Goal: Information Seeking & Learning: Check status

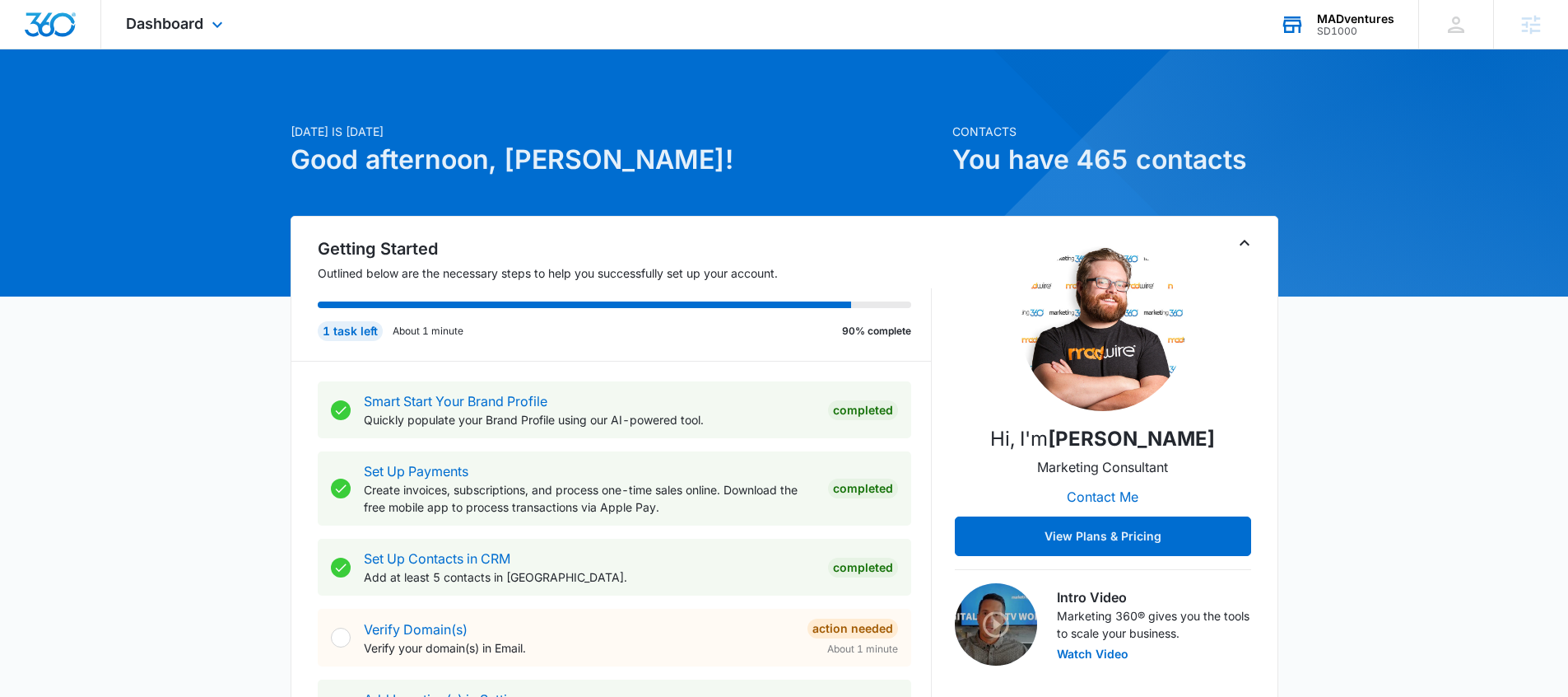
click at [1370, 31] on div "SD1000" at bounding box center [1355, 31] width 78 height 11
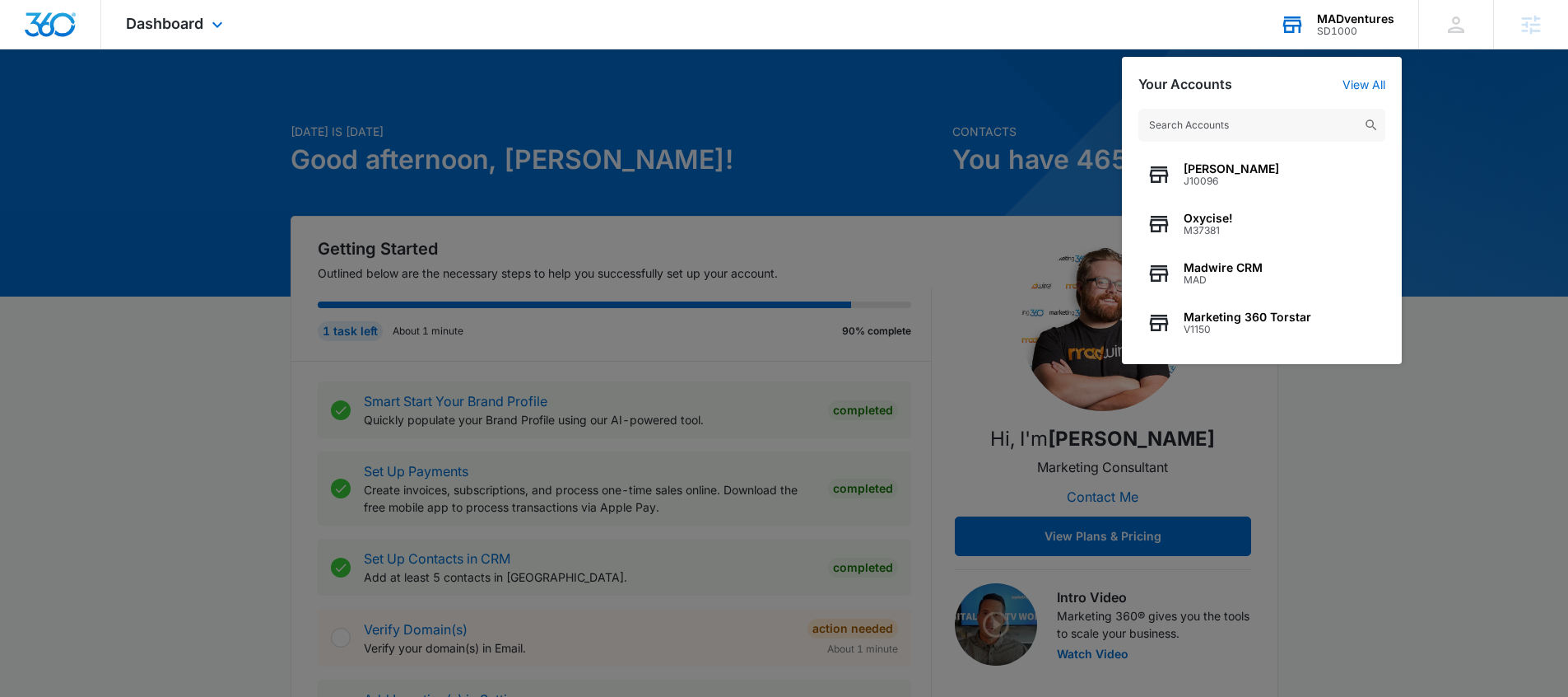
click at [1177, 127] on input "text" at bounding box center [1262, 124] width 247 height 33
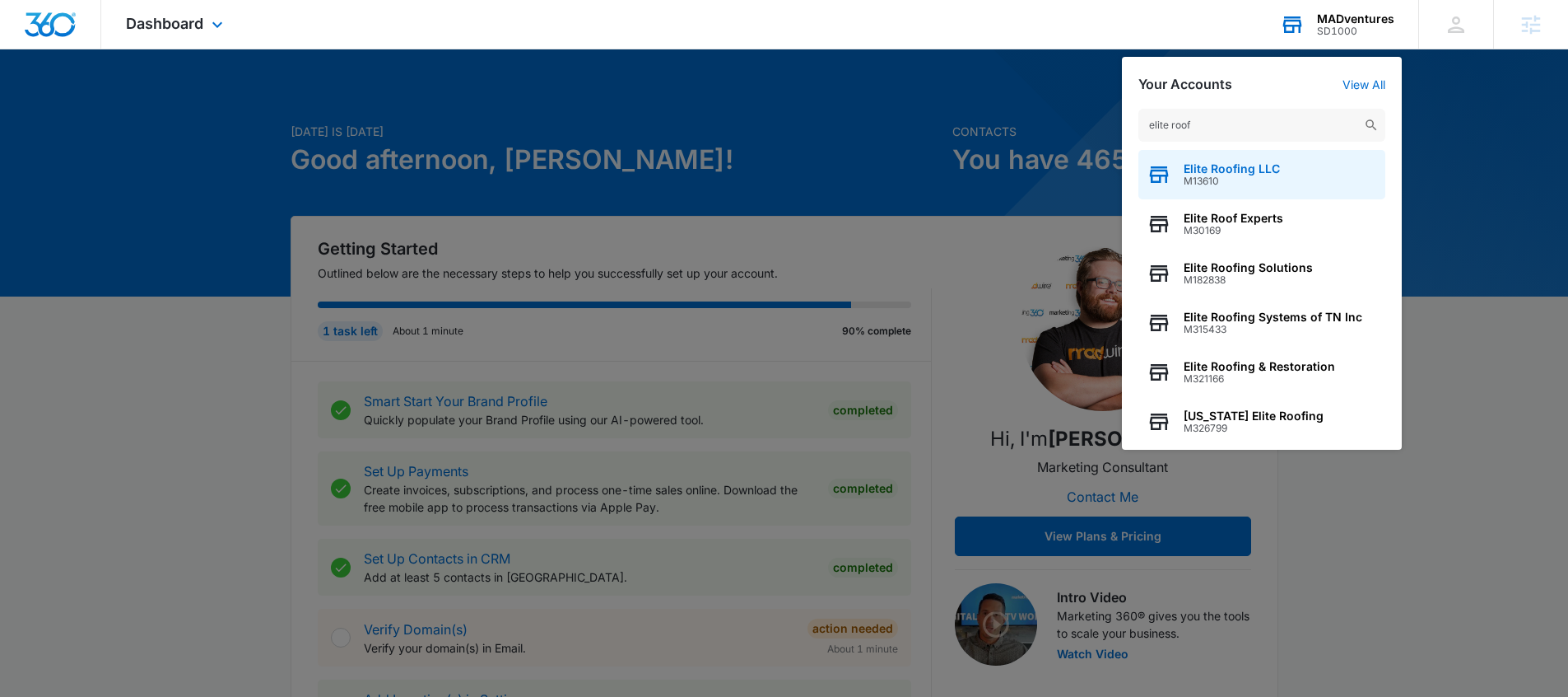
type input "elite roof"
click at [1224, 184] on span "M13610" at bounding box center [1231, 181] width 96 height 11
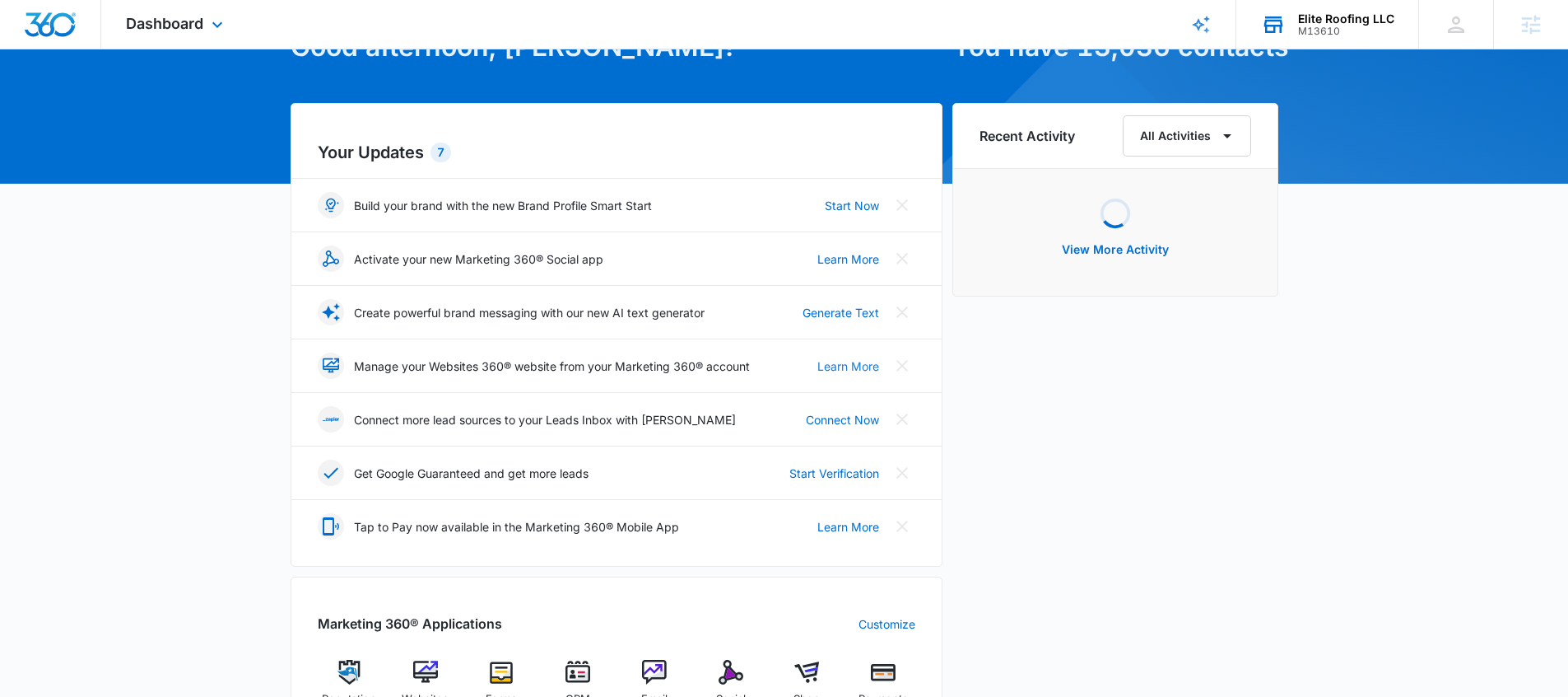
scroll to position [558, 0]
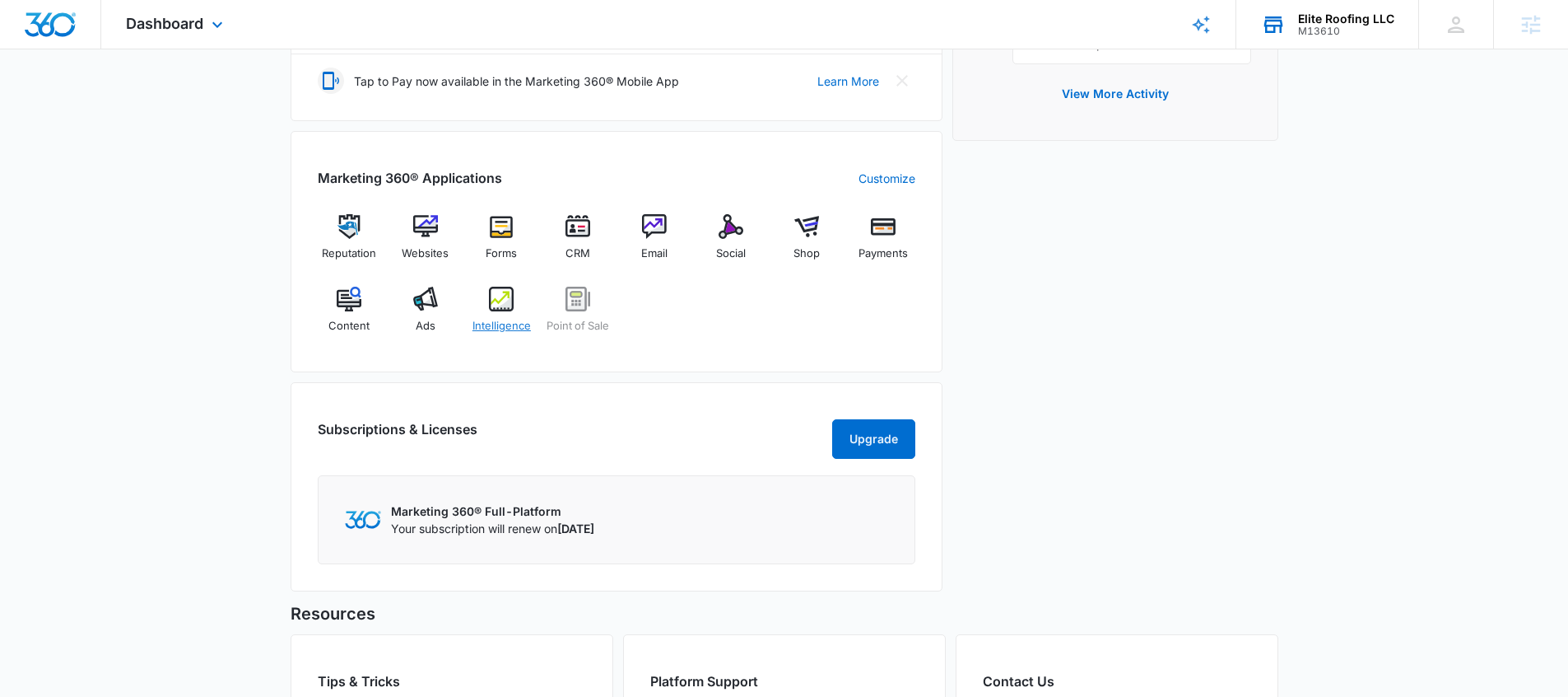
click at [521, 299] on div "Intelligence" at bounding box center [502, 316] width 63 height 59
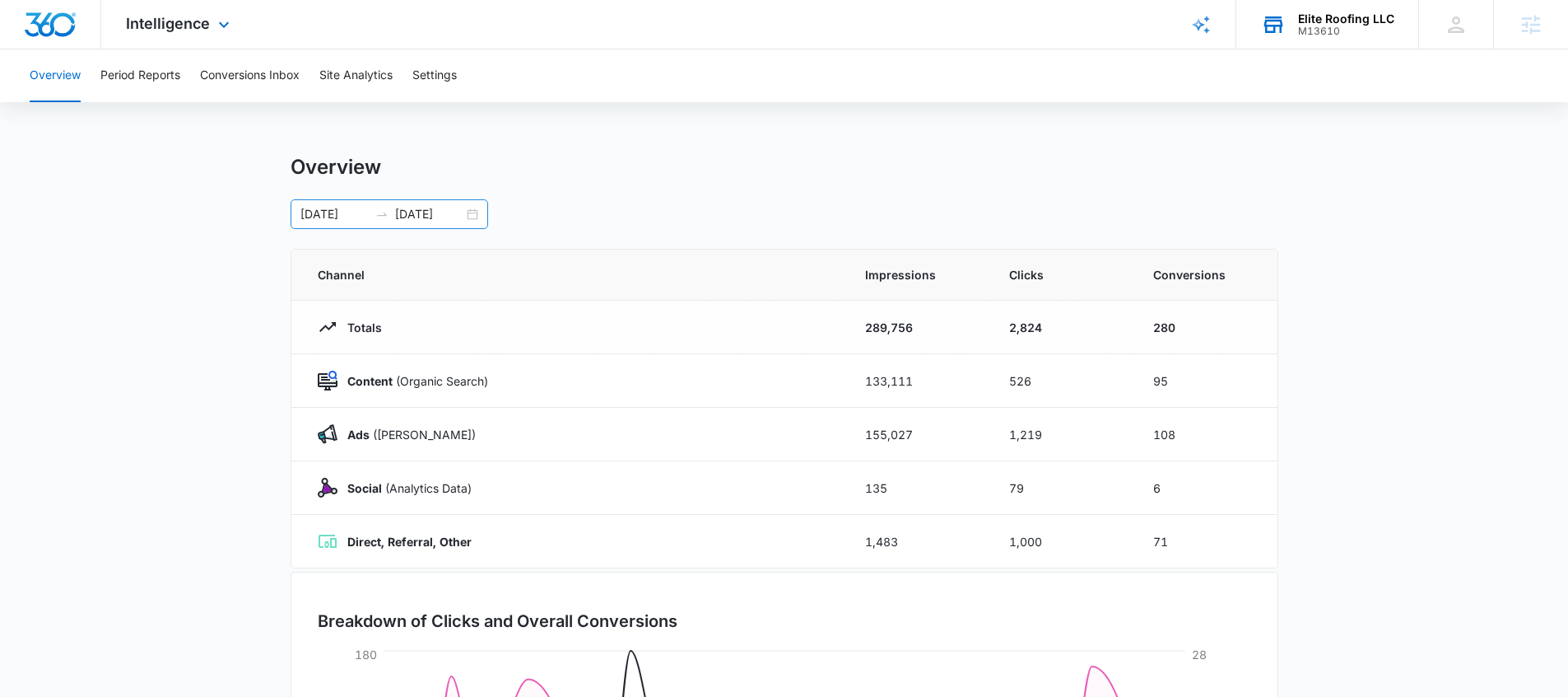
click at [475, 213] on div "06/14/2025 07/14/2025" at bounding box center [389, 214] width 198 height 30
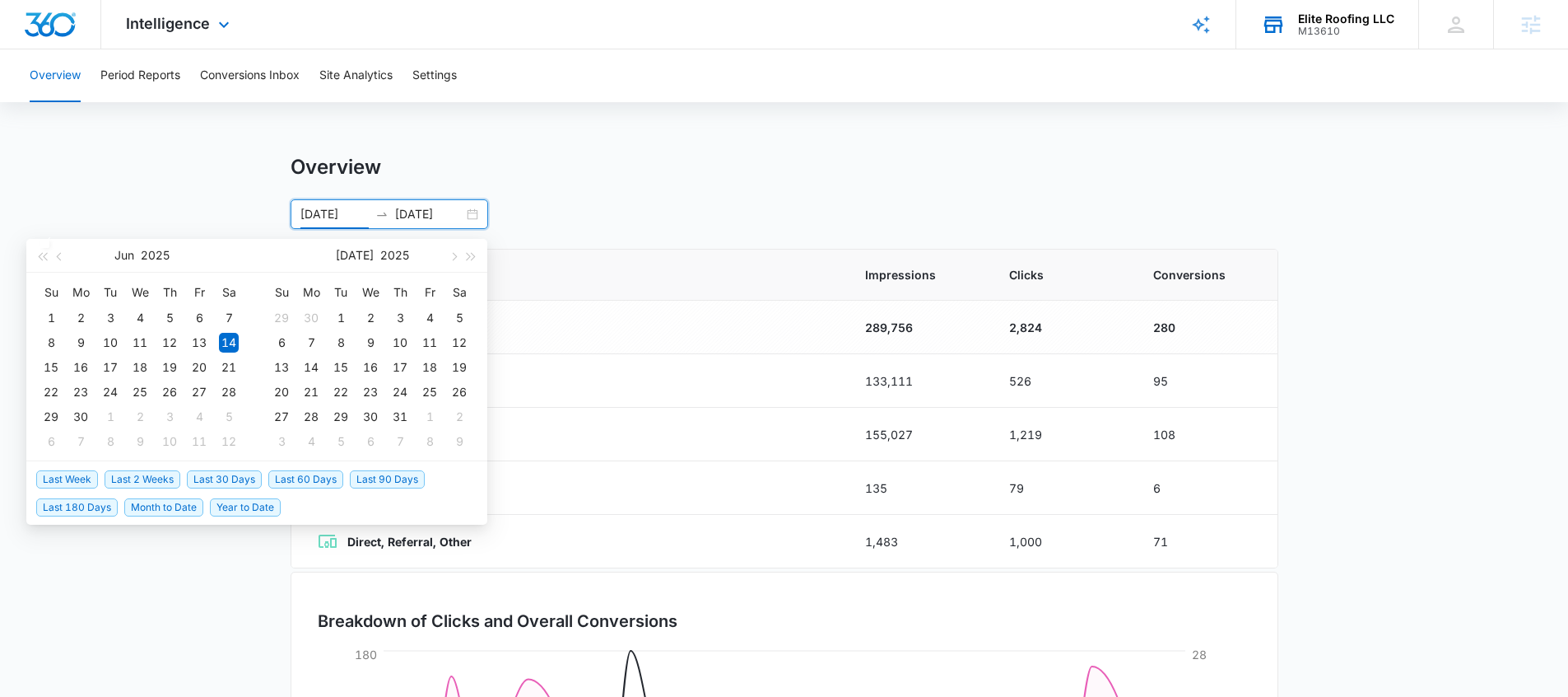
click at [230, 479] on span "Last 30 Days" at bounding box center [224, 479] width 75 height 19
type input "[DATE]"
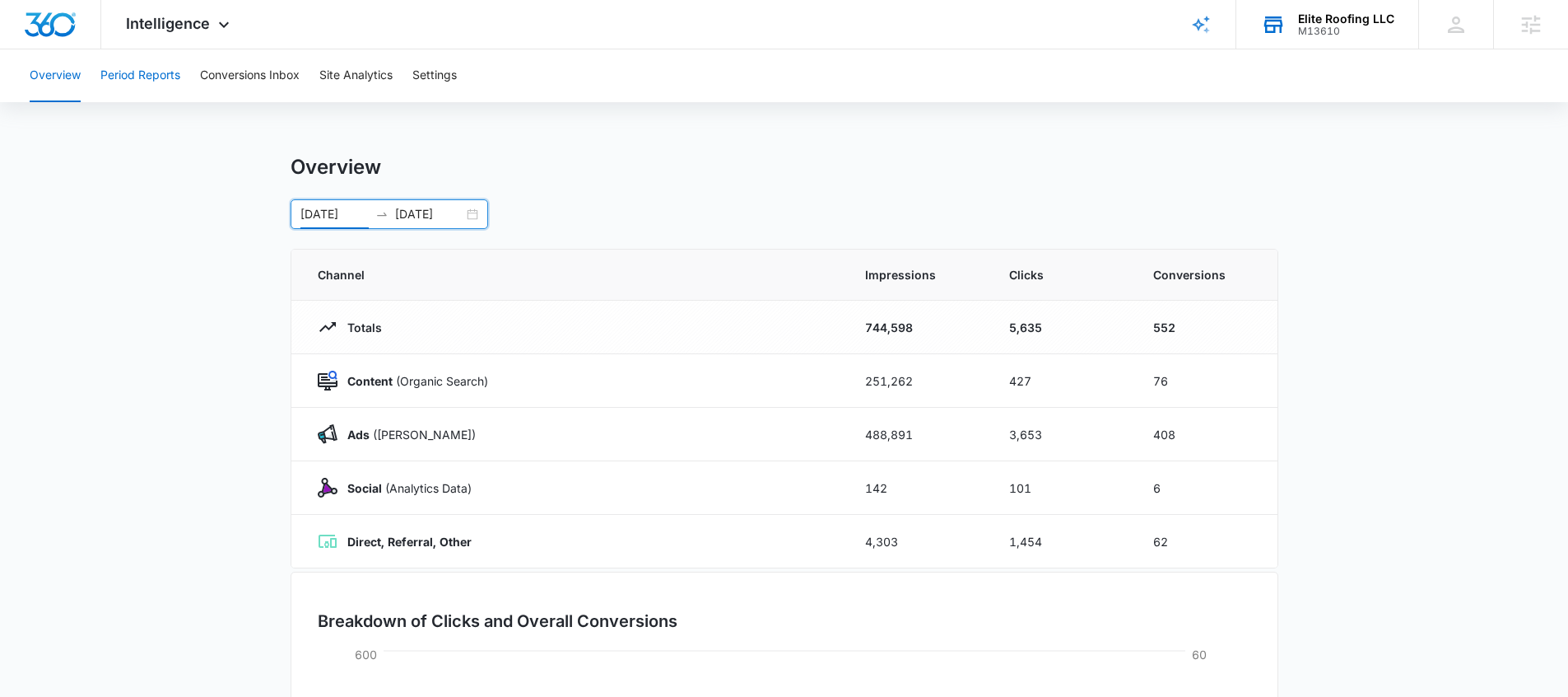
click at [147, 74] on button "Period Reports" at bounding box center [140, 76] width 80 height 53
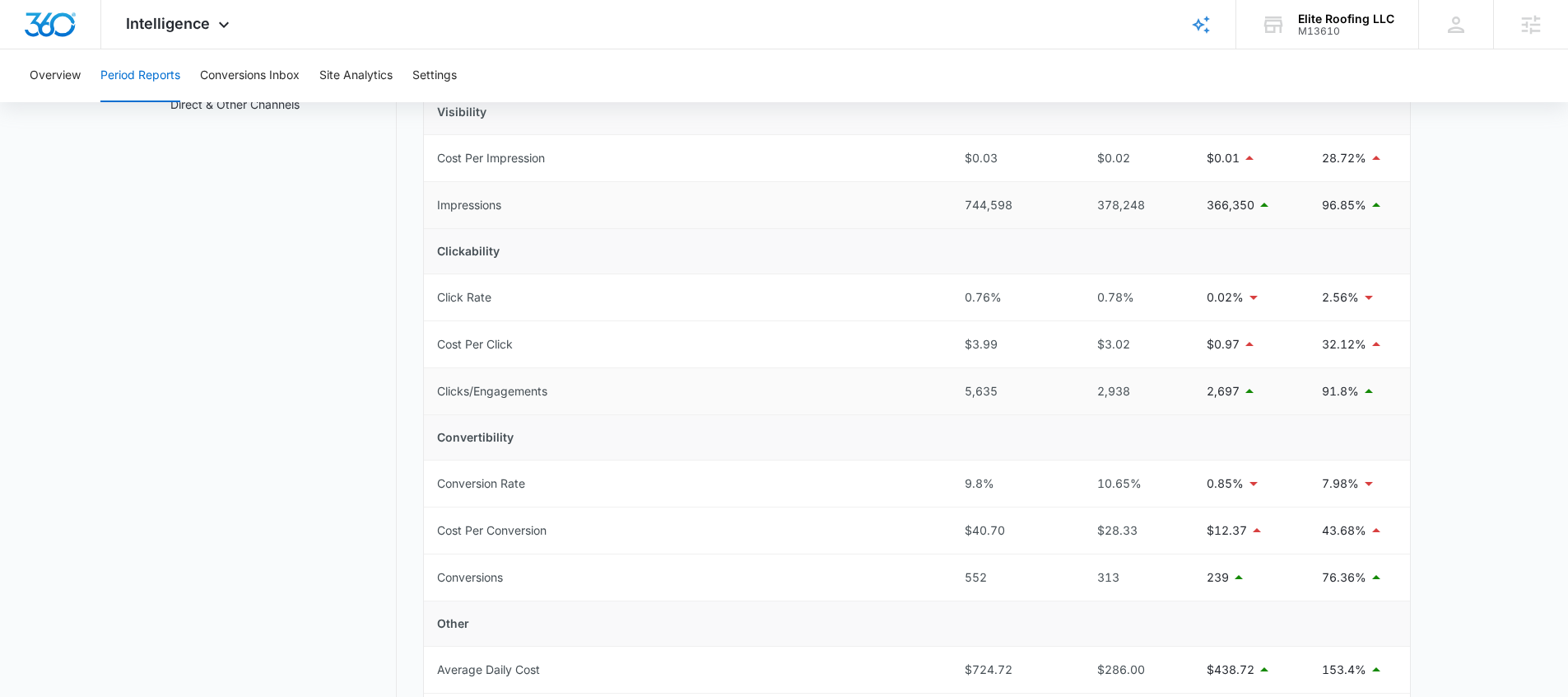
scroll to position [438, 0]
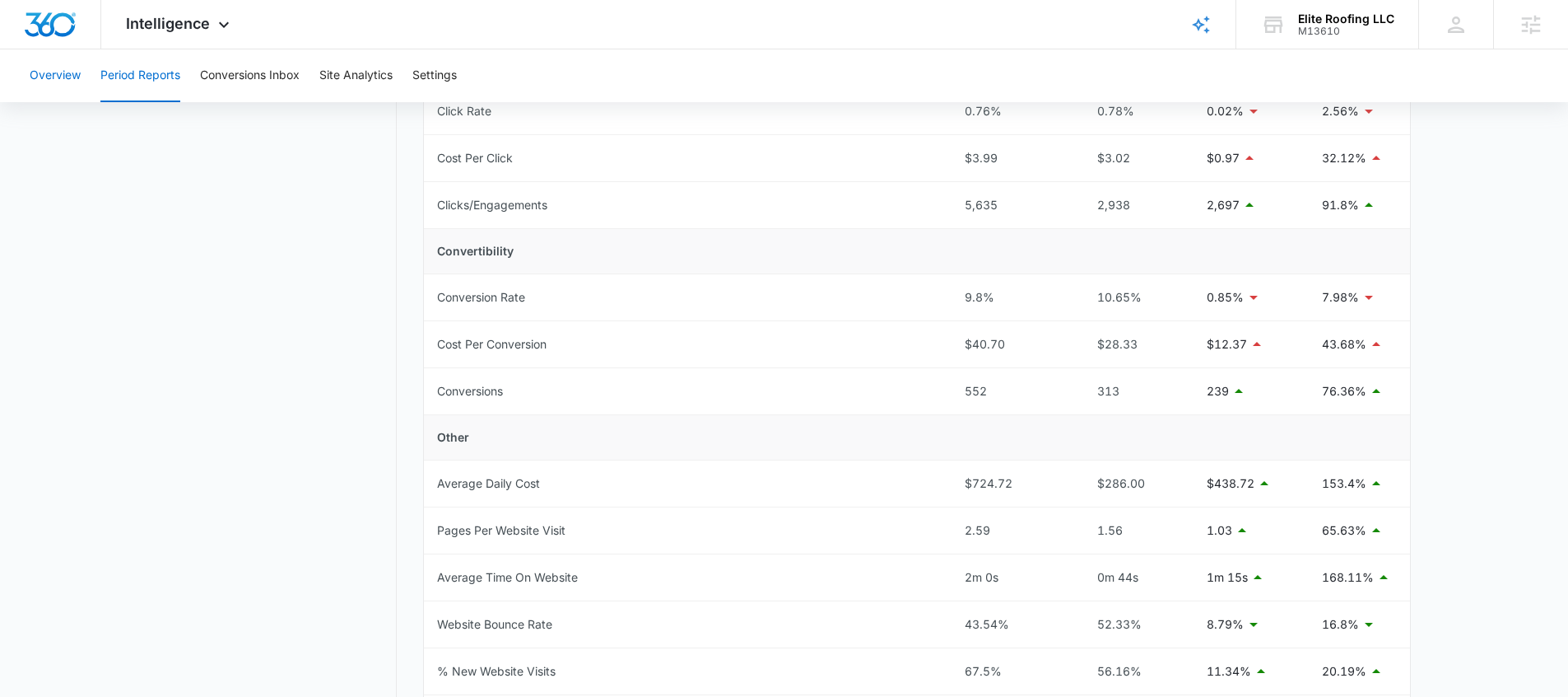
click at [73, 83] on button "Overview" at bounding box center [56, 76] width 51 height 53
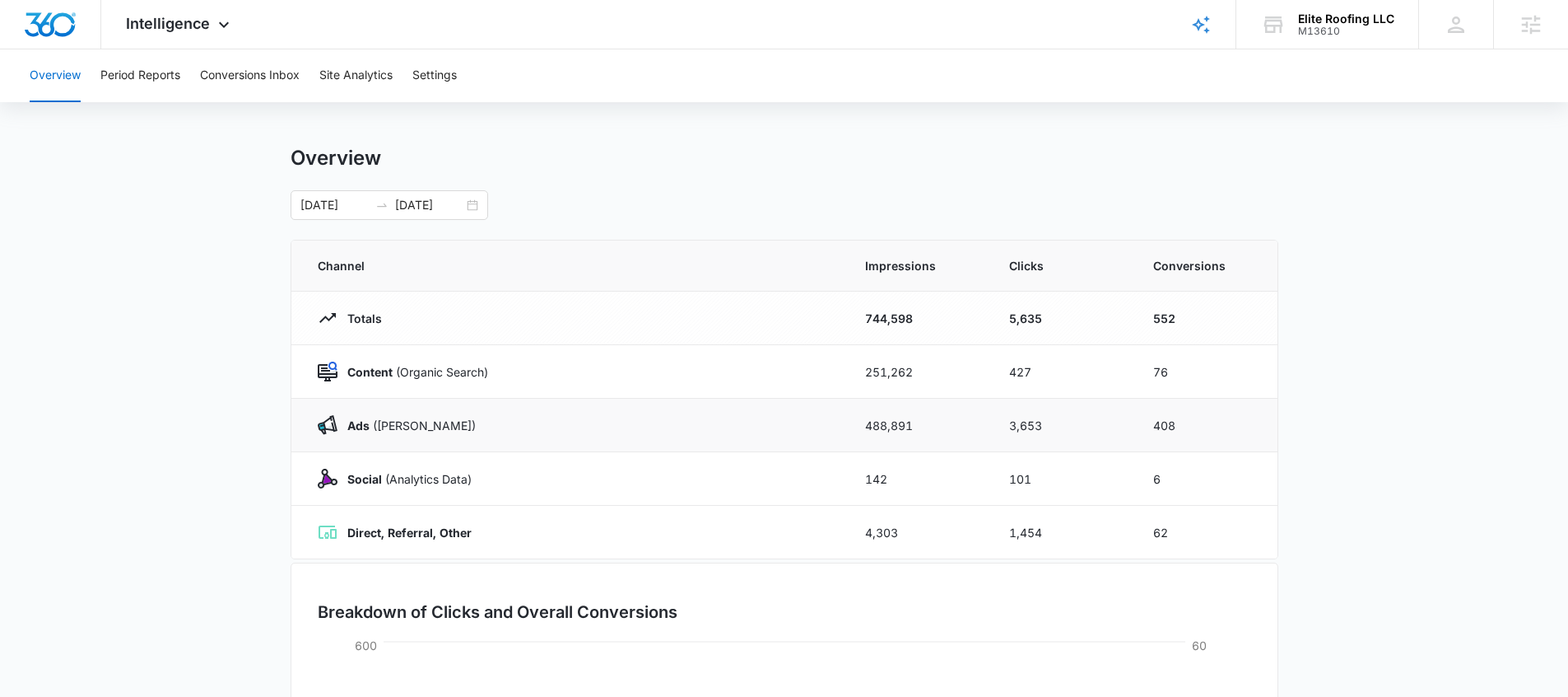
scroll to position [20, 0]
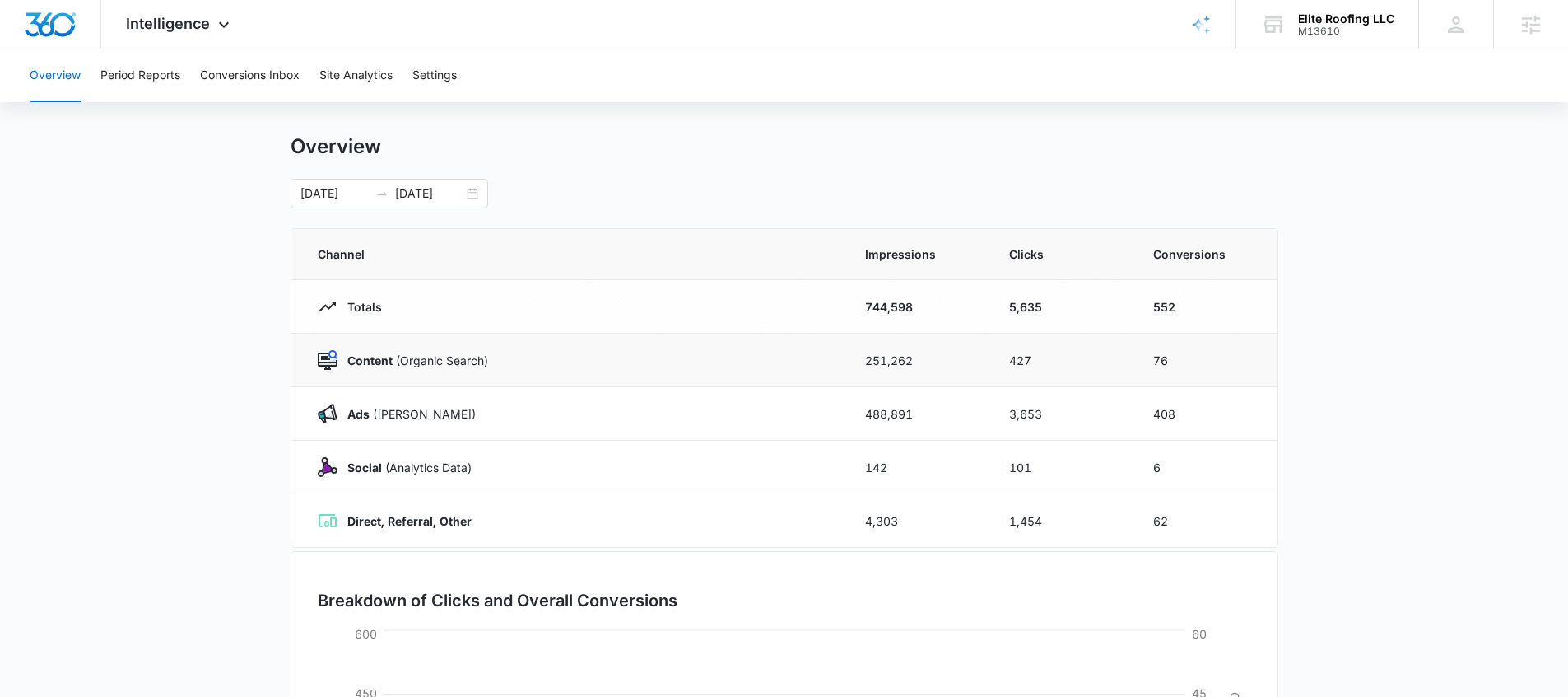
drag, startPoint x: 919, startPoint y: 362, endPoint x: 866, endPoint y: 361, distance: 53.0
click at [915, 360] on td "251,262" at bounding box center [916, 360] width 144 height 54
drag, startPoint x: 466, startPoint y: 362, endPoint x: 365, endPoint y: 362, distance: 101.0
click at [369, 362] on div "Content (Organic Search)" at bounding box center [571, 360] width 508 height 19
drag, startPoint x: 501, startPoint y: 409, endPoint x: 343, endPoint y: 421, distance: 158.5
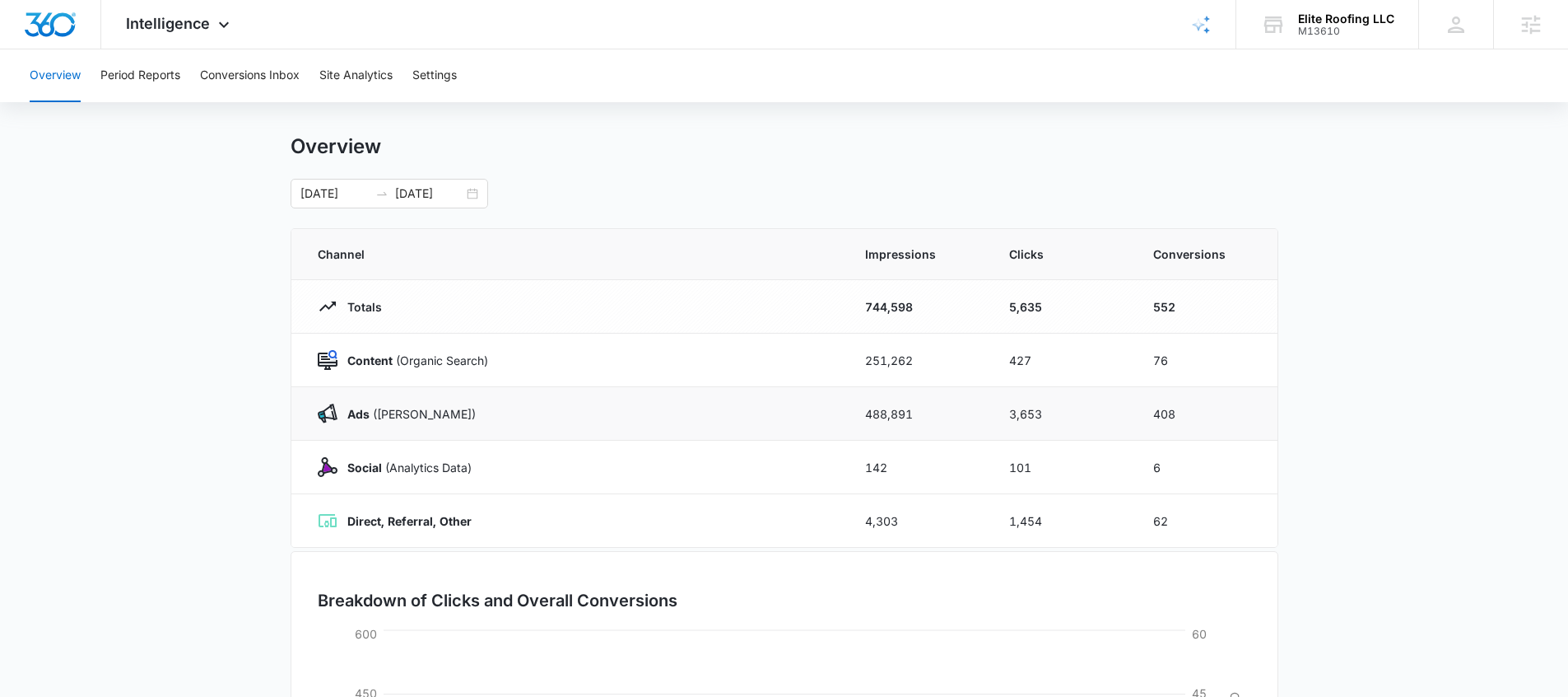
click at [341, 422] on div "Ads ([PERSON_NAME])" at bounding box center [571, 413] width 508 height 19
drag, startPoint x: 474, startPoint y: 469, endPoint x: 350, endPoint y: 474, distance: 124.1
click at [350, 474] on div "Social (Analytics Data)" at bounding box center [571, 467] width 508 height 19
drag, startPoint x: 500, startPoint y: 528, endPoint x: 358, endPoint y: 530, distance: 142.0
click at [357, 530] on td "Direct, Referral, Other" at bounding box center [568, 521] width 554 height 54
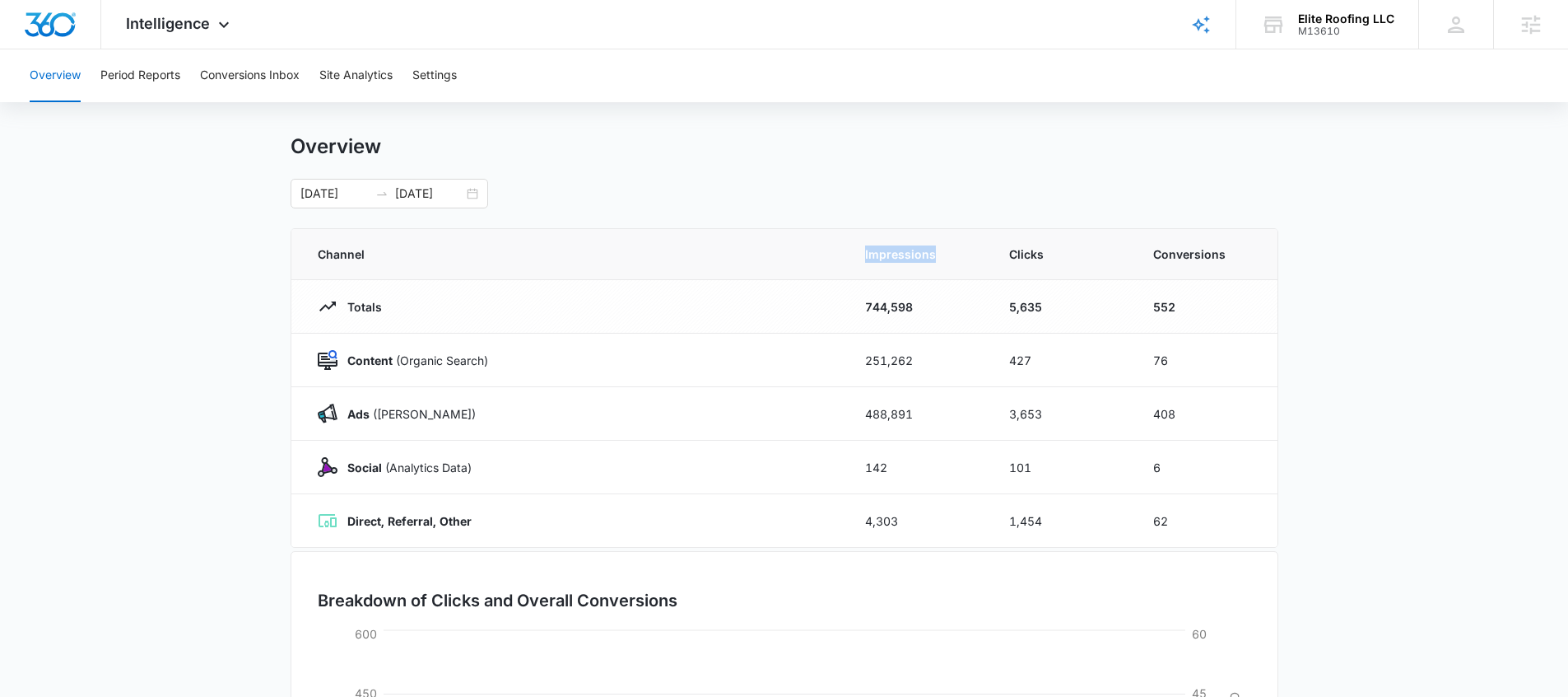
drag, startPoint x: 944, startPoint y: 259, endPoint x: 846, endPoint y: 259, distance: 98.0
click at [846, 259] on th "Impressions" at bounding box center [916, 254] width 144 height 51
drag, startPoint x: 1043, startPoint y: 259, endPoint x: 974, endPoint y: 257, distance: 69.0
click at [974, 257] on tr "Channel Impressions Clicks Conversions" at bounding box center [784, 254] width 986 height 51
drag, startPoint x: 1187, startPoint y: 309, endPoint x: 1141, endPoint y: 304, distance: 46.3
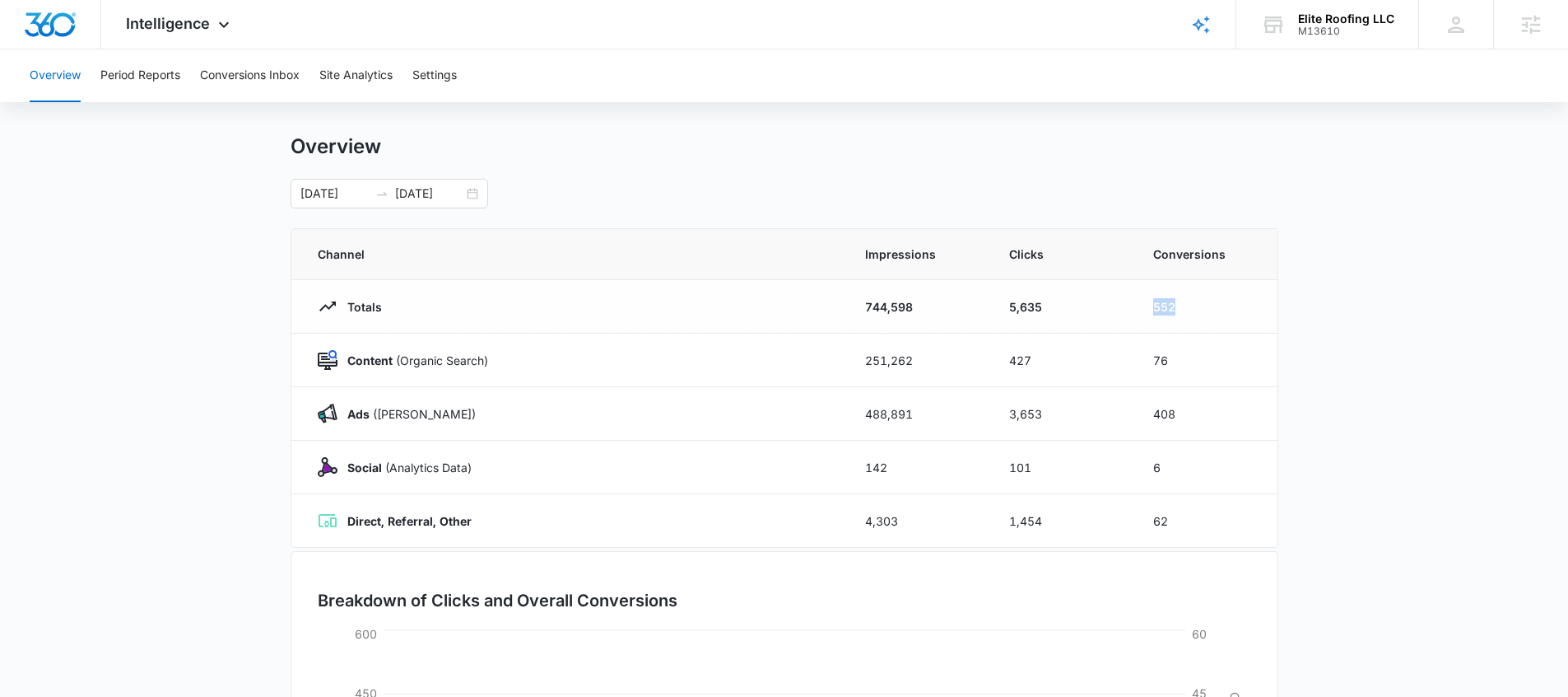
click at [1142, 306] on td "552" at bounding box center [1205, 306] width 144 height 54
drag, startPoint x: 1179, startPoint y: 416, endPoint x: 1147, endPoint y: 413, distance: 32.1
click at [1147, 414] on td "408" at bounding box center [1205, 414] width 144 height 54
click at [1320, 396] on main "Overview [DATE] [DATE] Channel Impressions Clicks Conversions Totals 744,598 5,…" at bounding box center [784, 566] width 1568 height 865
click at [168, 79] on button "Period Reports" at bounding box center [140, 76] width 80 height 53
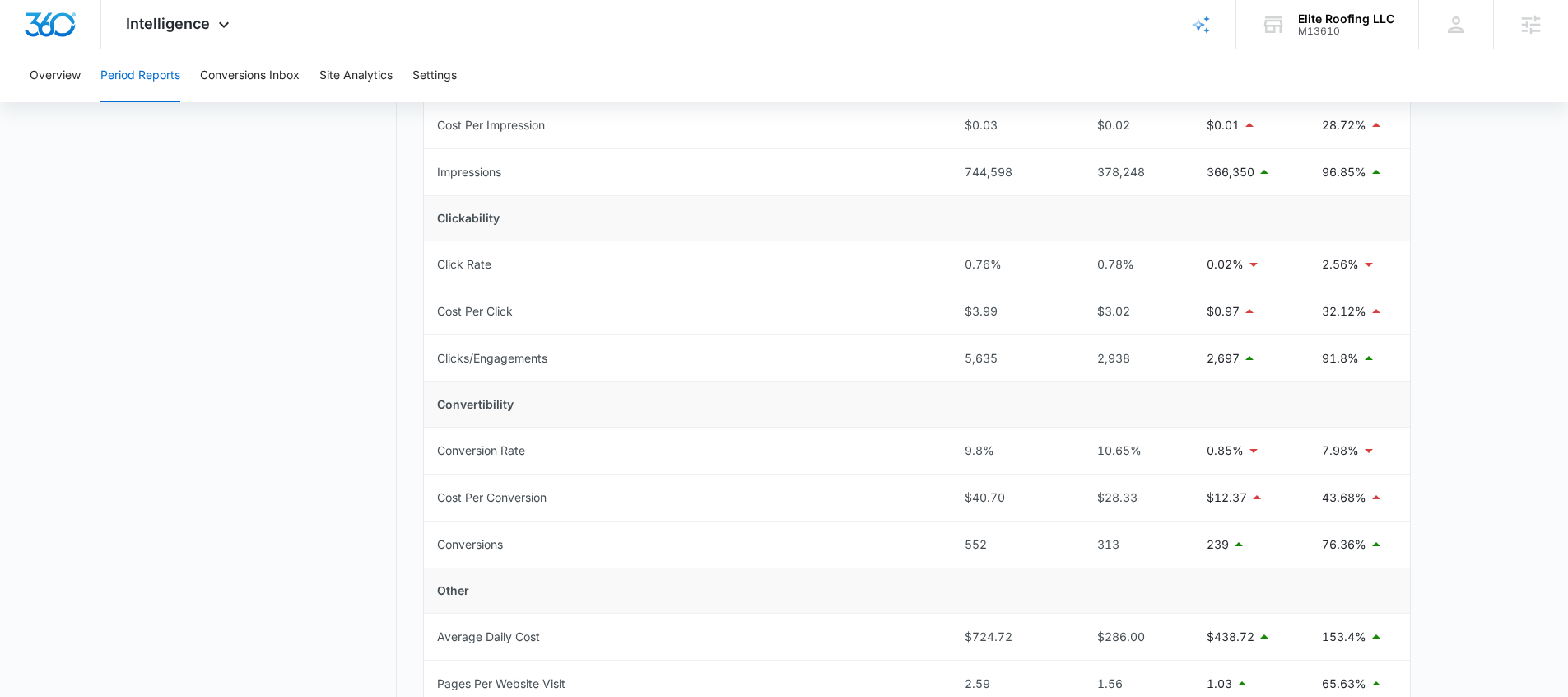
scroll to position [295, 0]
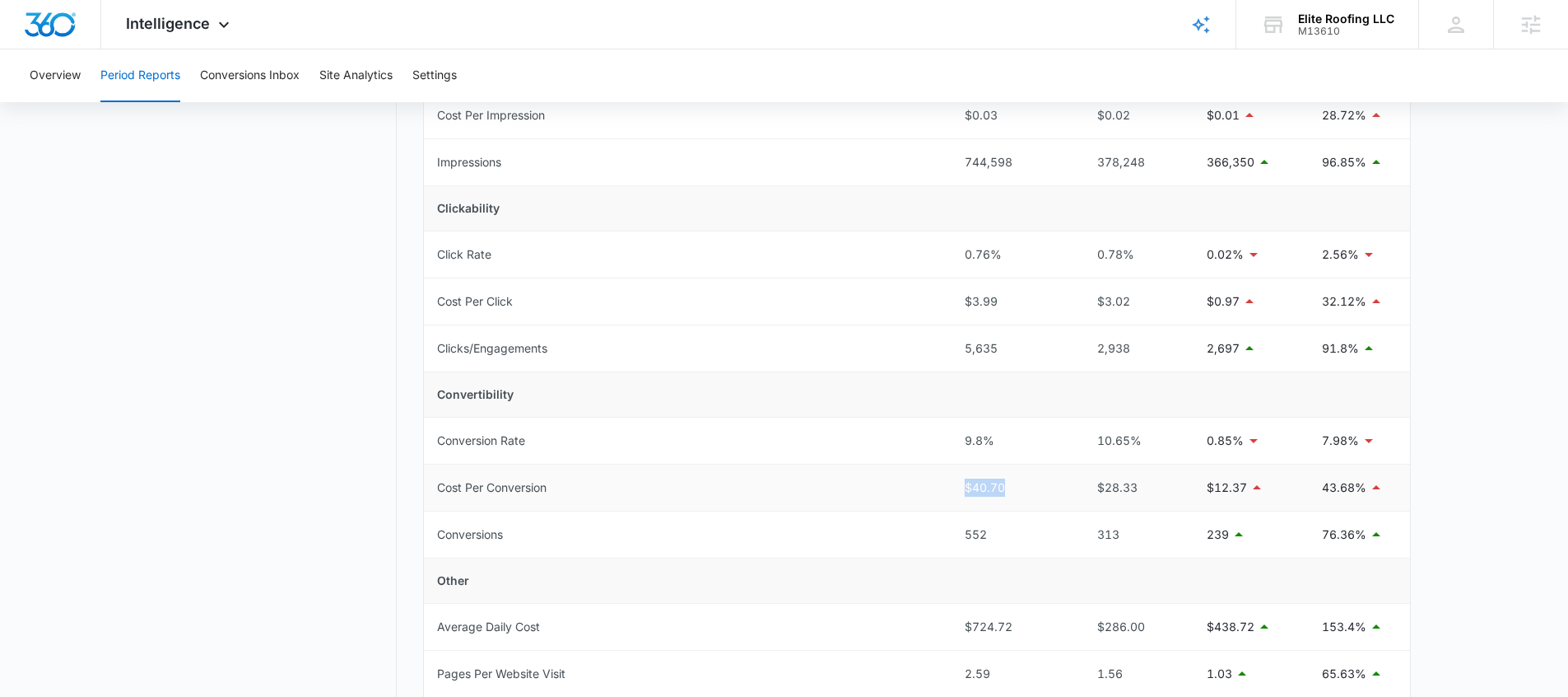
drag, startPoint x: 962, startPoint y: 486, endPoint x: 1006, endPoint y: 489, distance: 44.1
click at [1006, 490] on td "$40.70" at bounding box center [1012, 487] width 121 height 47
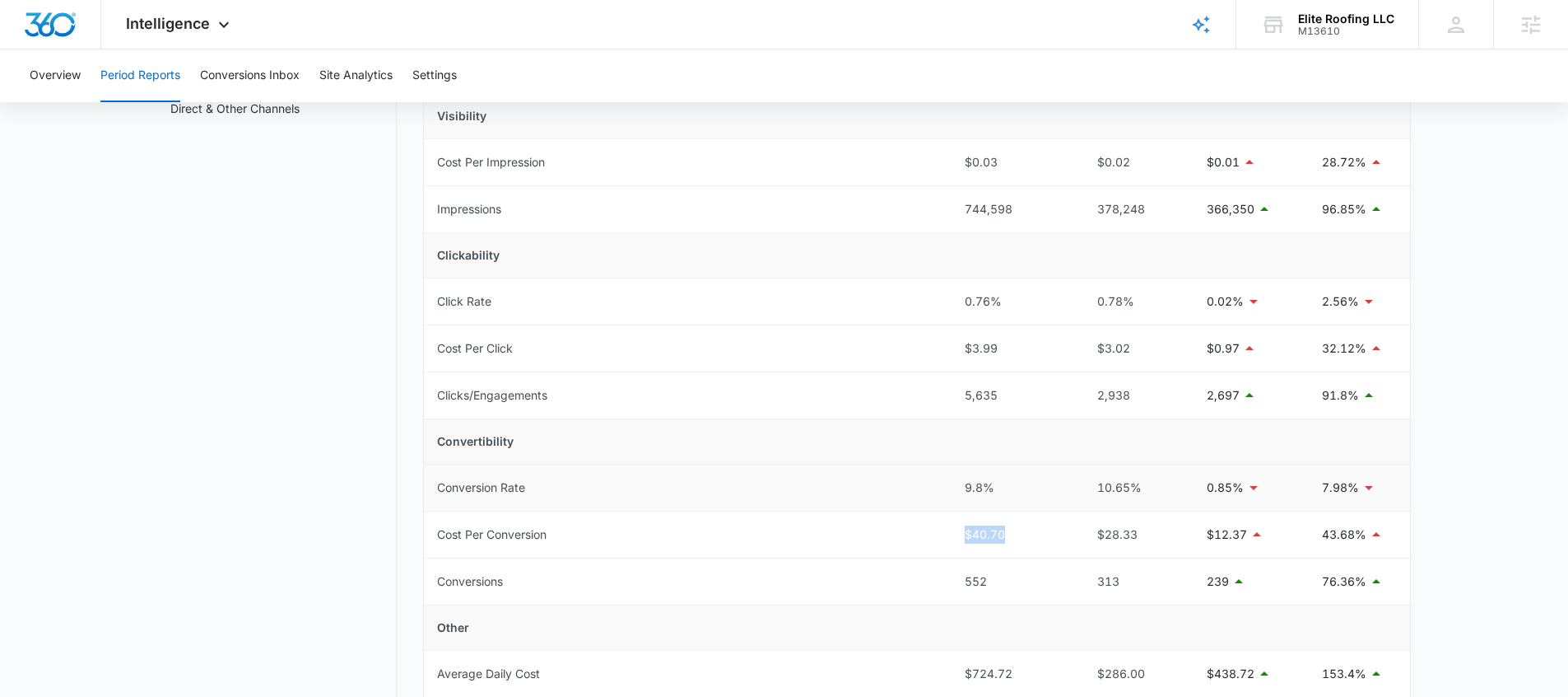
scroll to position [224, 0]
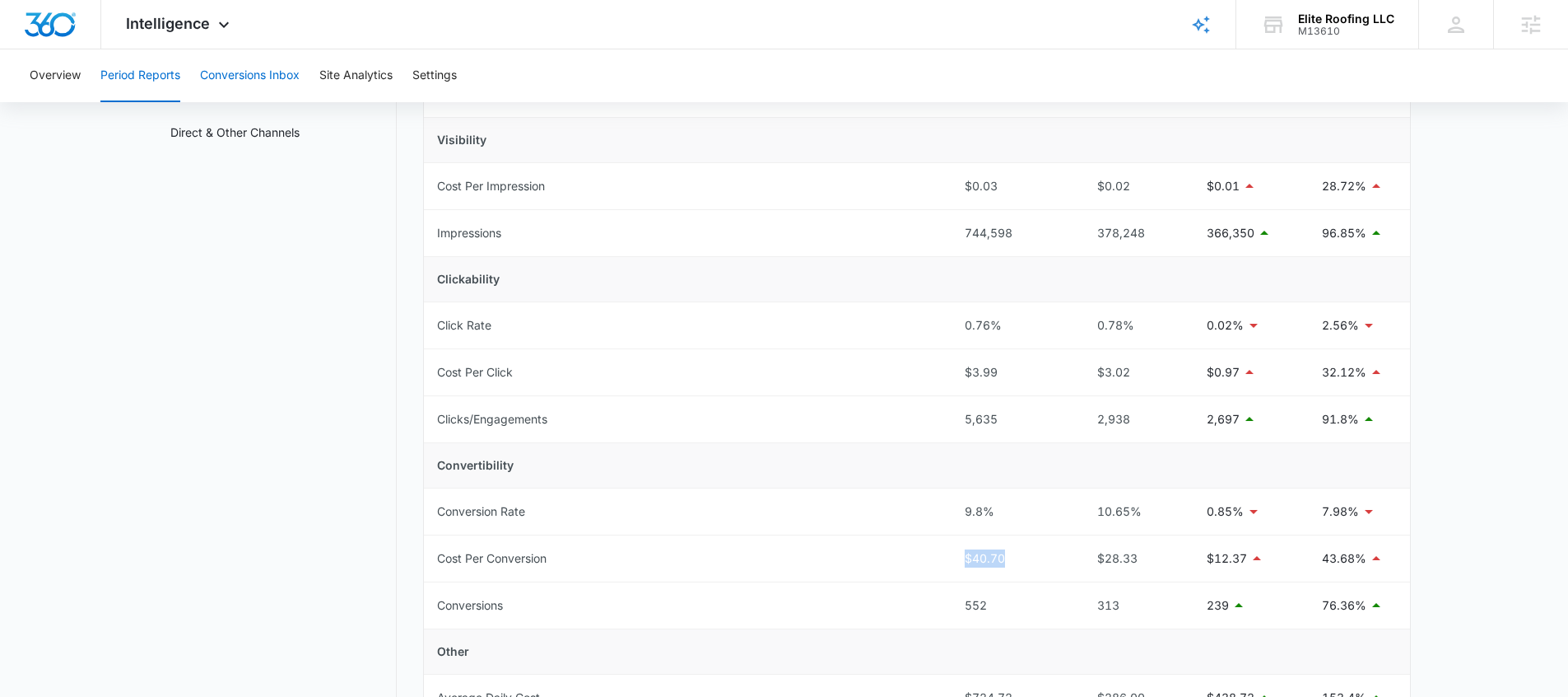
click at [284, 74] on button "Conversions Inbox" at bounding box center [250, 76] width 100 height 53
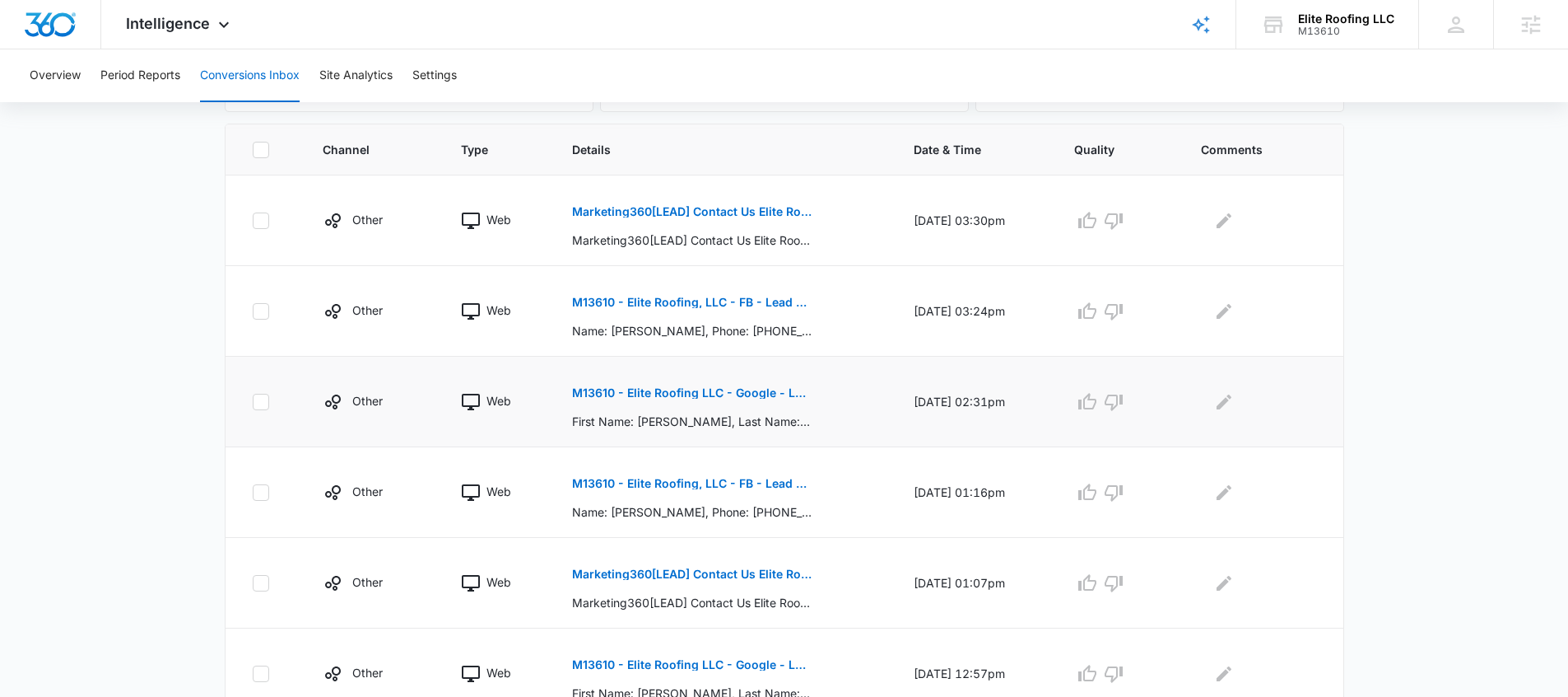
scroll to position [352, 0]
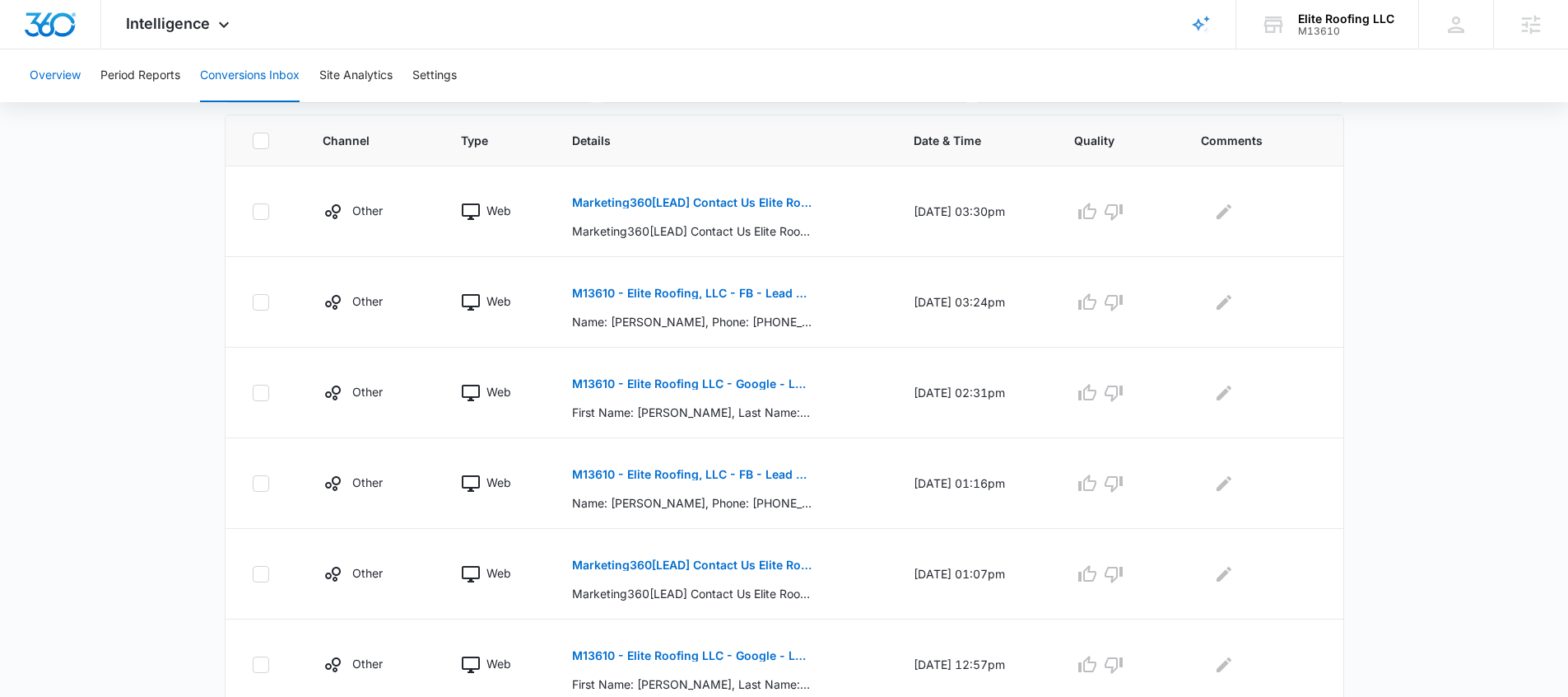
click at [64, 78] on button "Overview" at bounding box center [56, 76] width 51 height 53
